Goal: Navigation & Orientation: Go to known website

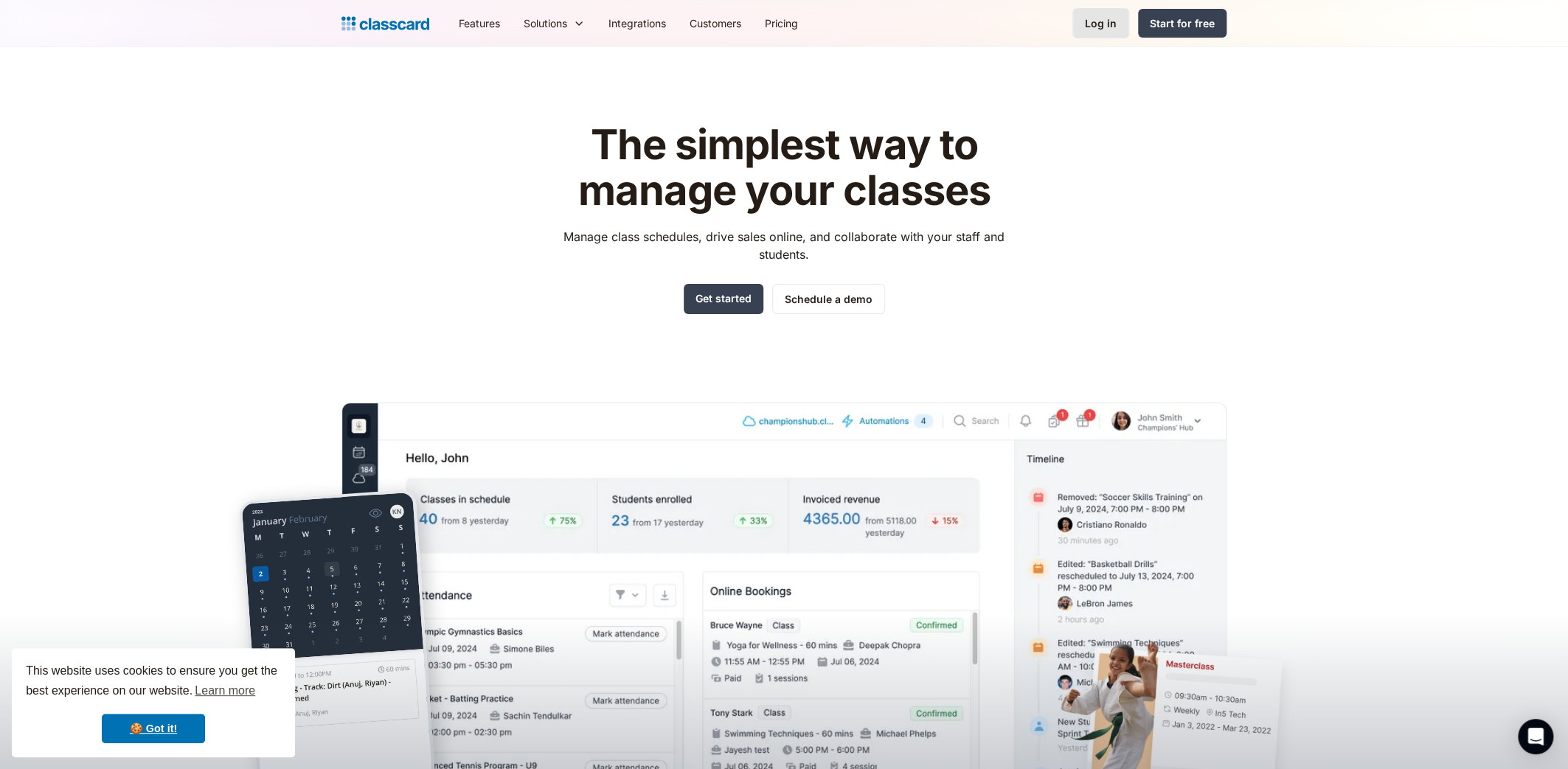
click at [1106, 17] on div "Log in" at bounding box center [1100, 23] width 32 height 15
click at [1103, 17] on div "Log in" at bounding box center [1100, 23] width 32 height 15
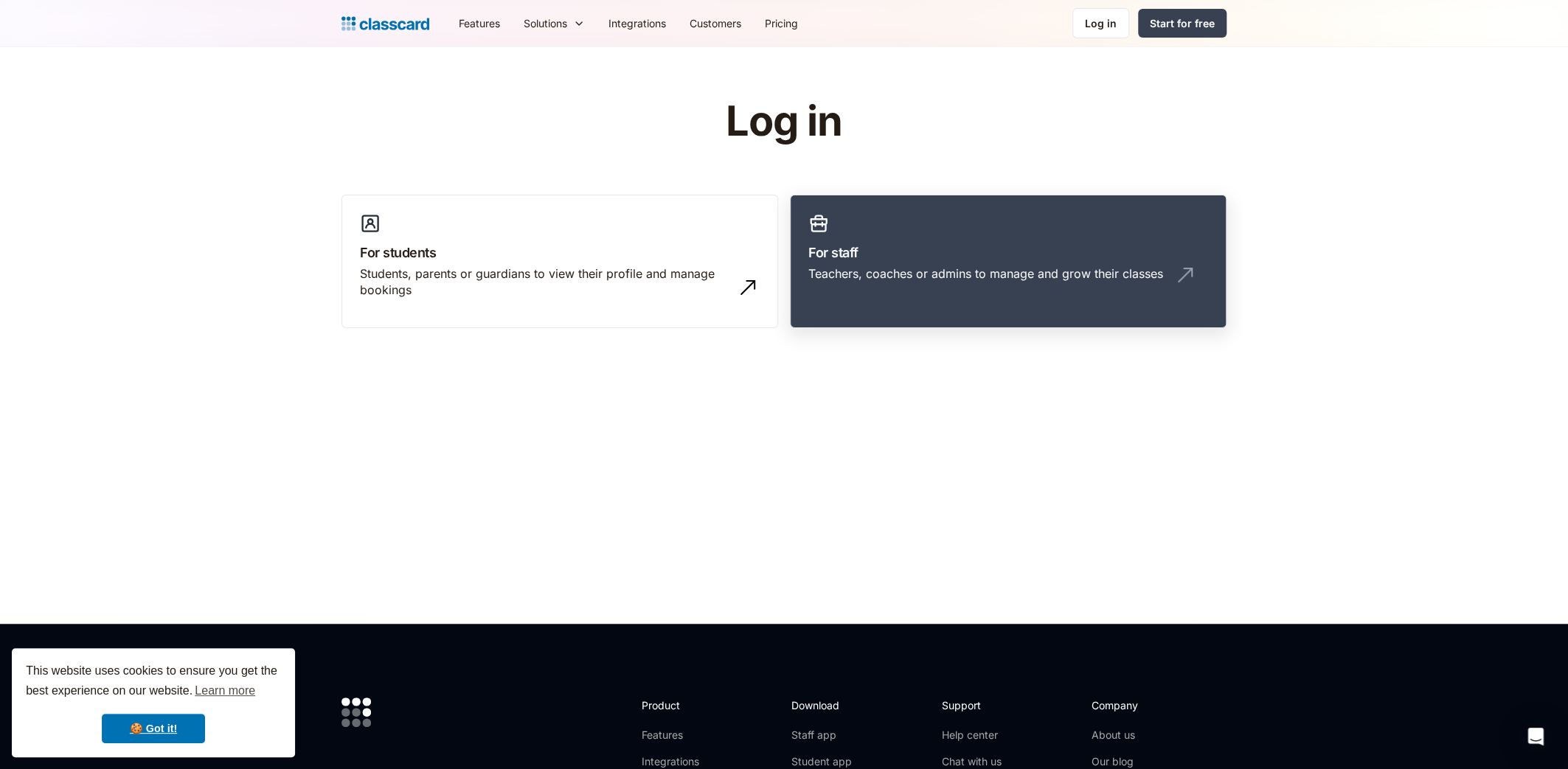
click at [1028, 267] on div "Teachers, coaches or admins to manage and grow their classes" at bounding box center [985, 273] width 355 height 16
